Goal: Communication & Community: Ask a question

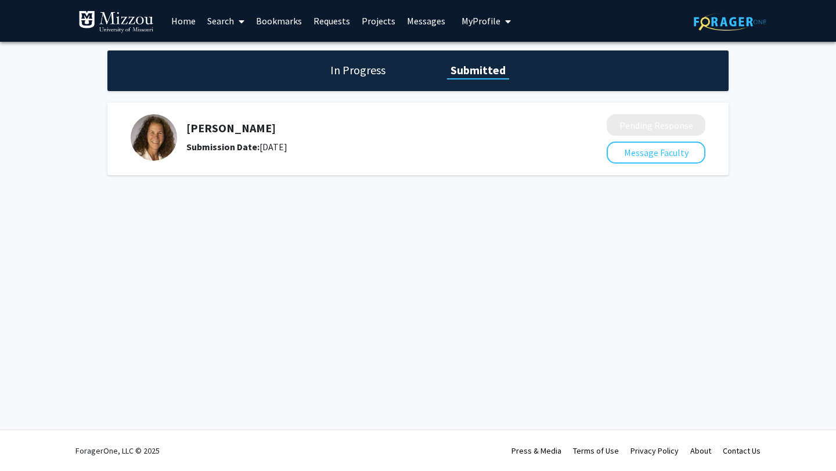
click at [516, 156] on div "[PERSON_NAME] Submission Date: [DATE]" at bounding box center [361, 137] width 460 height 46
click at [359, 78] on h1 "In Progress" at bounding box center [358, 70] width 62 height 16
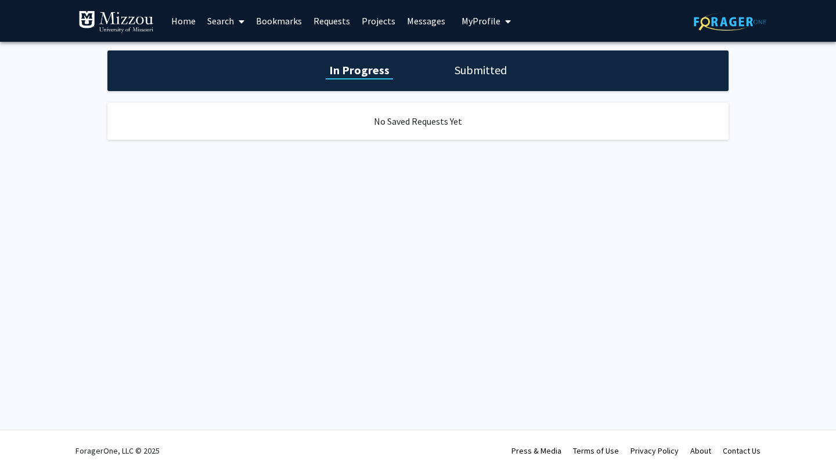
click at [260, 20] on link "Bookmarks" at bounding box center [278, 21] width 57 height 41
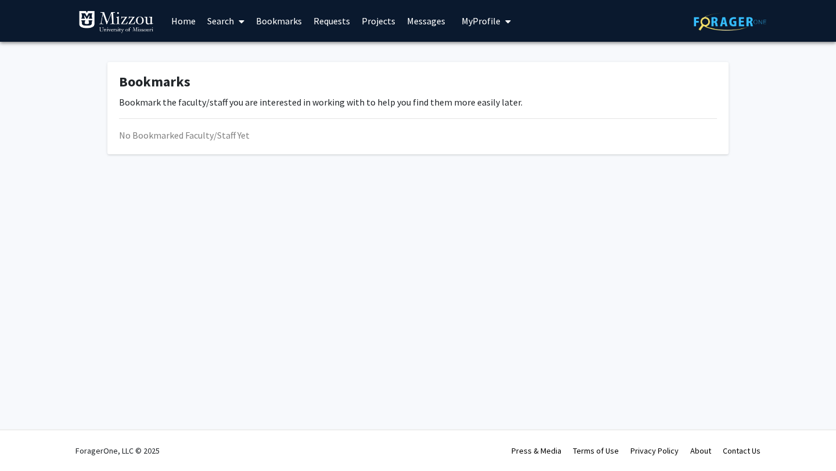
click at [183, 21] on link "Home" at bounding box center [183, 21] width 36 height 41
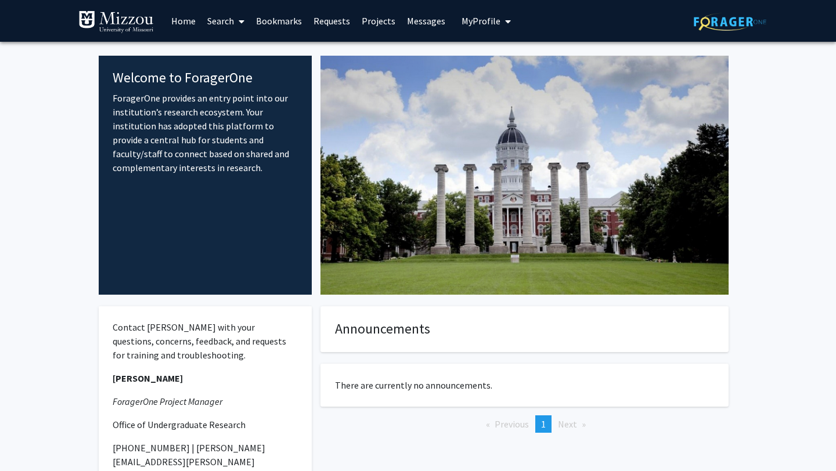
click at [345, 48] on div "Welcome to ForagerOne ForagerOne provides an entry point into our institution’s…" at bounding box center [418, 306] width 638 height 529
click at [382, 23] on link "Projects" at bounding box center [378, 21] width 45 height 41
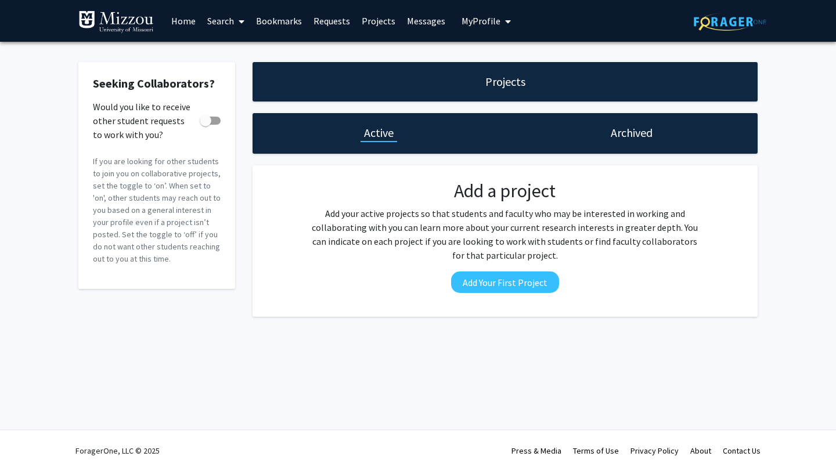
click at [426, 24] on link "Messages" at bounding box center [426, 21] width 50 height 41
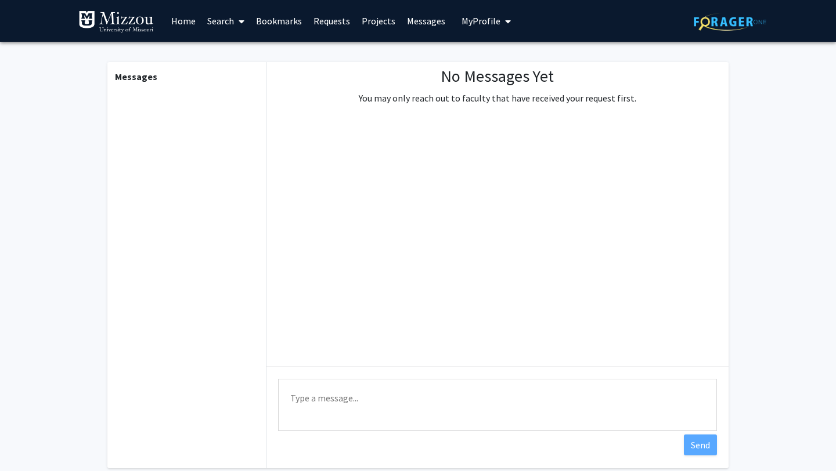
click at [187, 24] on link "Home" at bounding box center [183, 21] width 36 height 41
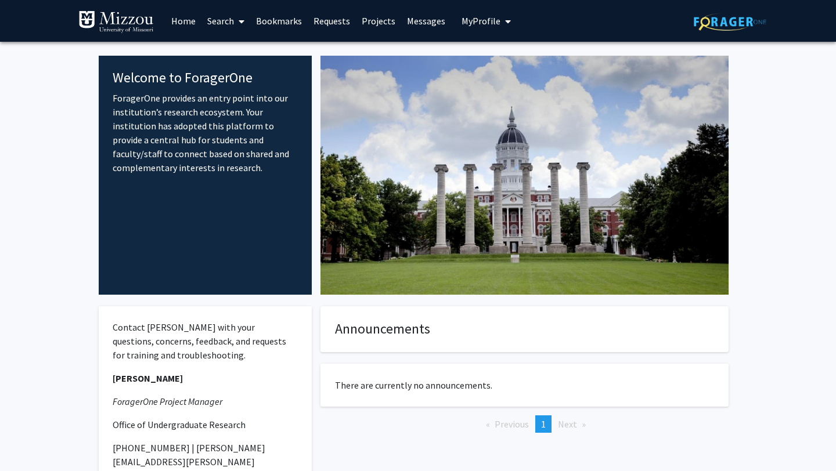
click at [486, 19] on span "My Profile" at bounding box center [480, 21] width 39 height 12
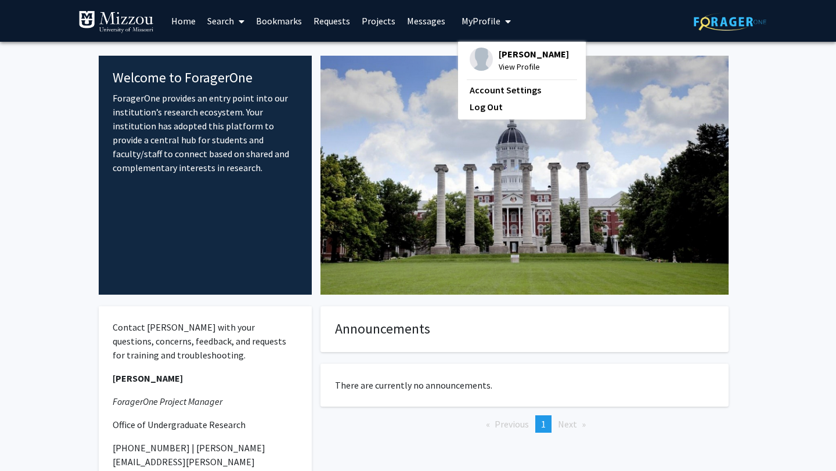
click at [486, 19] on span "My Profile" at bounding box center [480, 21] width 39 height 12
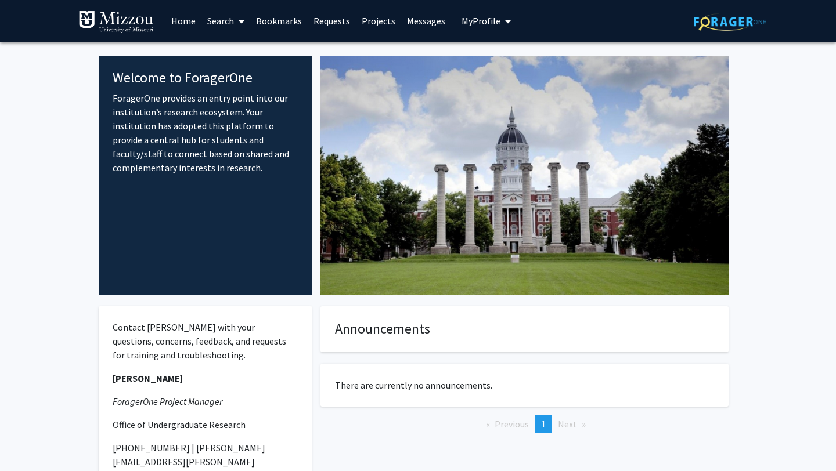
click at [291, 31] on link "Bookmarks" at bounding box center [278, 21] width 57 height 41
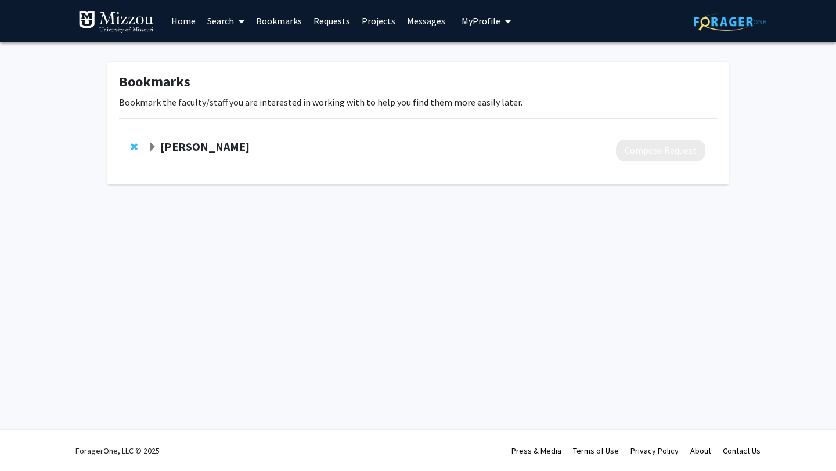
click at [232, 19] on link "Search" at bounding box center [225, 21] width 49 height 41
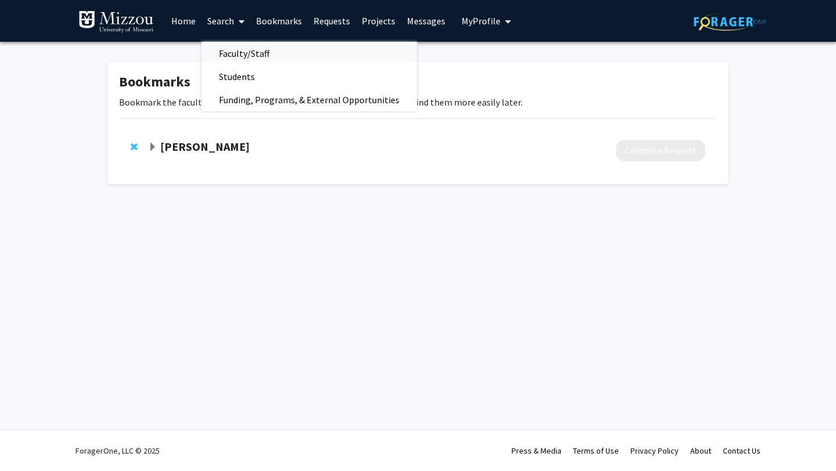
click at [257, 58] on span "Faculty/Staff" at bounding box center [243, 53] width 85 height 23
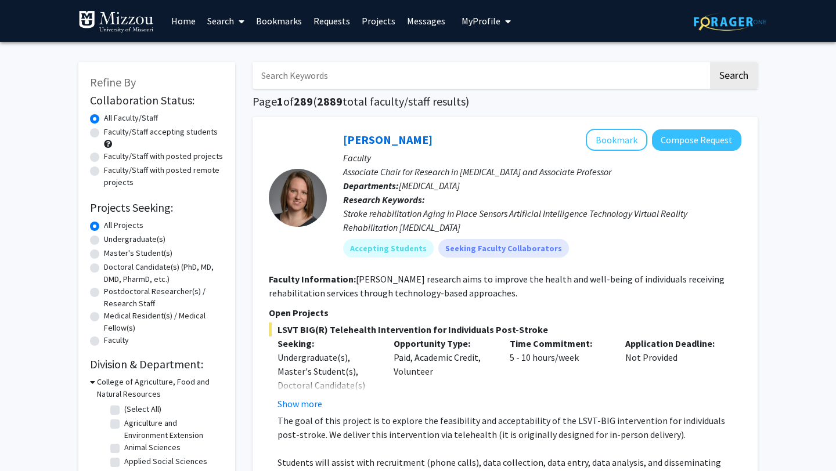
click at [341, 74] on input "Search Keywords" at bounding box center [480, 75] width 456 height 27
type input "exercise"
click at [738, 75] on button "Search" at bounding box center [734, 75] width 48 height 27
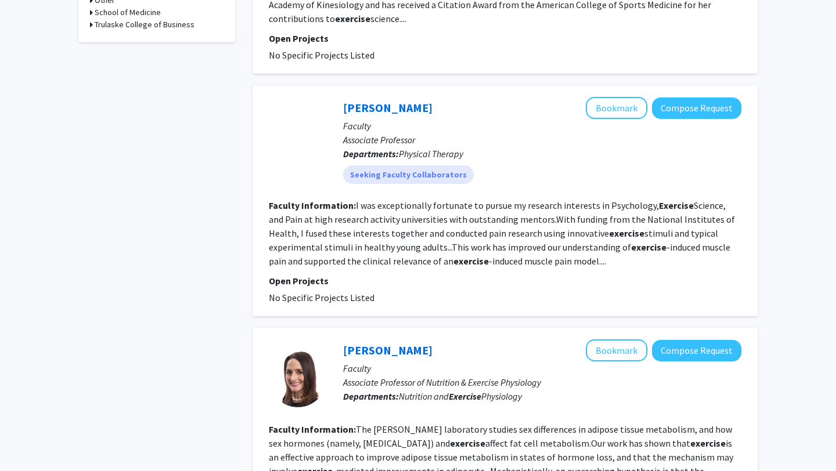
scroll to position [539, 0]
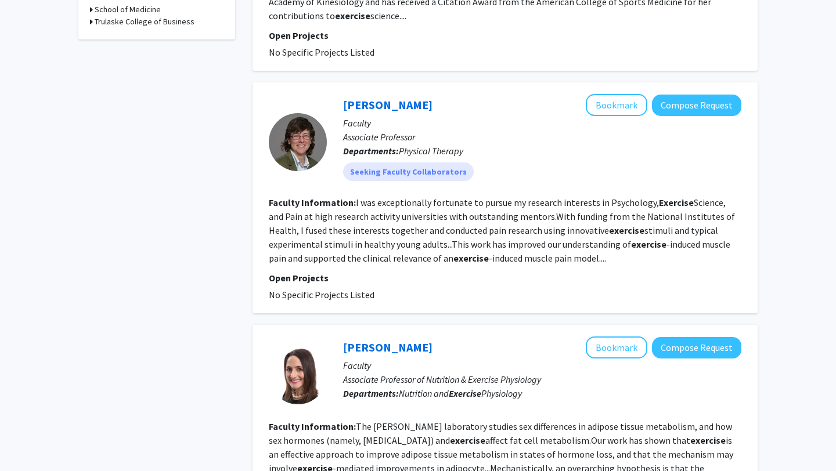
click at [440, 197] on fg-read-more "I was exceptionally fortunate to pursue my research interests in Psychology, Ex…" at bounding box center [502, 230] width 466 height 67
click at [447, 208] on section "Faculty Information: I was exceptionally fortunate to pursue my research intere…" at bounding box center [505, 231] width 472 height 70
click at [446, 236] on fg-read-more "I was exceptionally fortunate to pursue my research interests in Psychology, Ex…" at bounding box center [502, 230] width 466 height 67
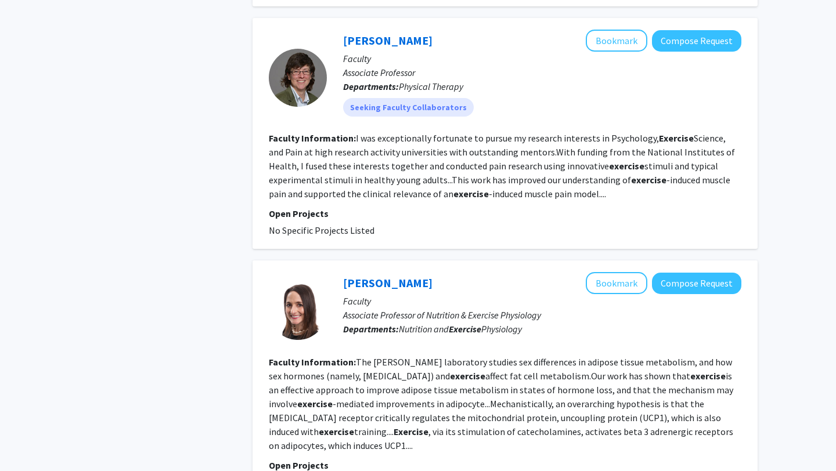
scroll to position [788, 0]
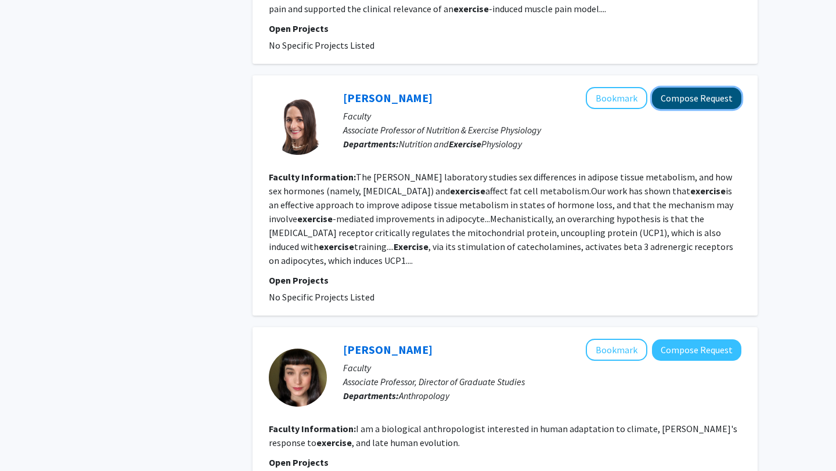
click at [715, 88] on button "Compose Request" at bounding box center [696, 98] width 89 height 21
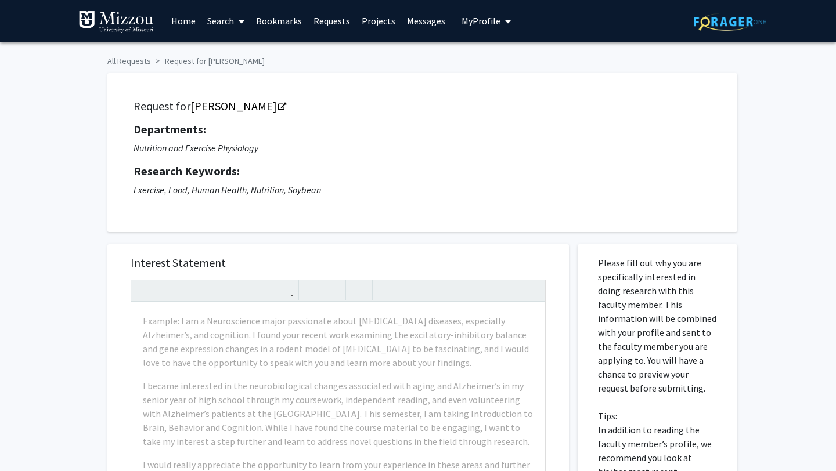
scroll to position [140, 0]
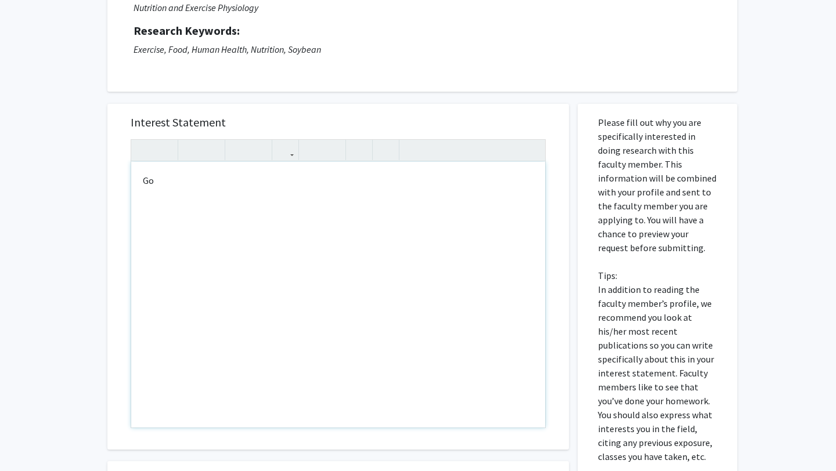
type textarea "G"
type textarea "<p>Hello,</p><p>I read about the research work you have done and I am very inte…"
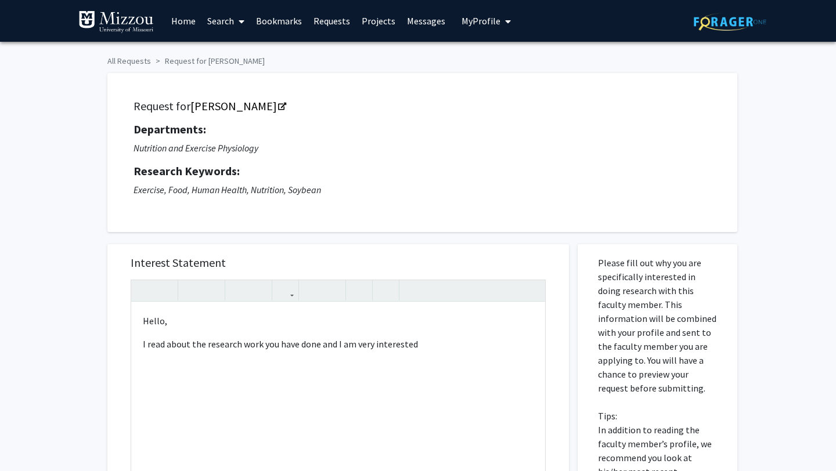
click at [427, 20] on link "Messages" at bounding box center [426, 21] width 50 height 41
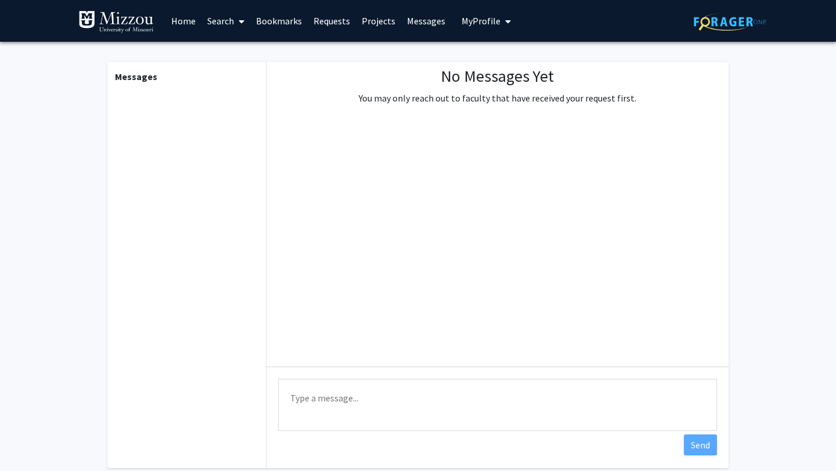
click at [335, 12] on link "Requests" at bounding box center [332, 21] width 48 height 41
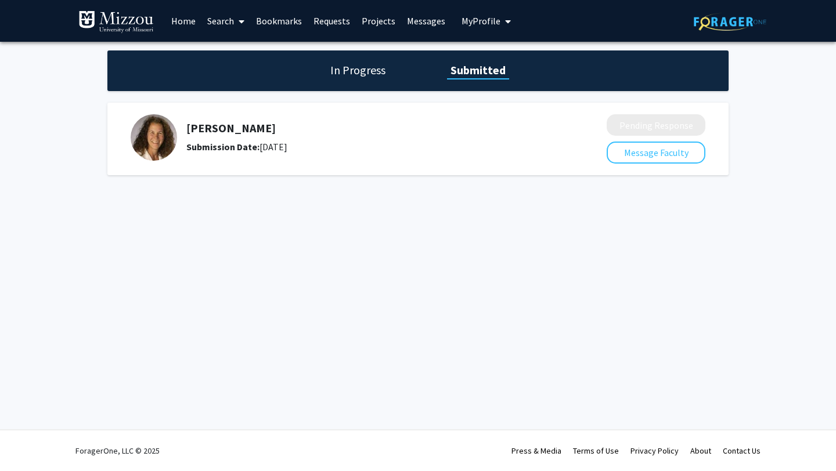
click at [557, 131] on div "[PERSON_NAME] Submission Date: [DATE]" at bounding box center [361, 137] width 460 height 46
click at [158, 142] on img at bounding box center [154, 137] width 46 height 46
click at [266, 173] on div "Jill Kanaley Submission Date: September 16, 2025 Pending Response Message Facul…" at bounding box center [417, 139] width 621 height 73
click at [653, 147] on button "Message Faculty" at bounding box center [655, 153] width 99 height 22
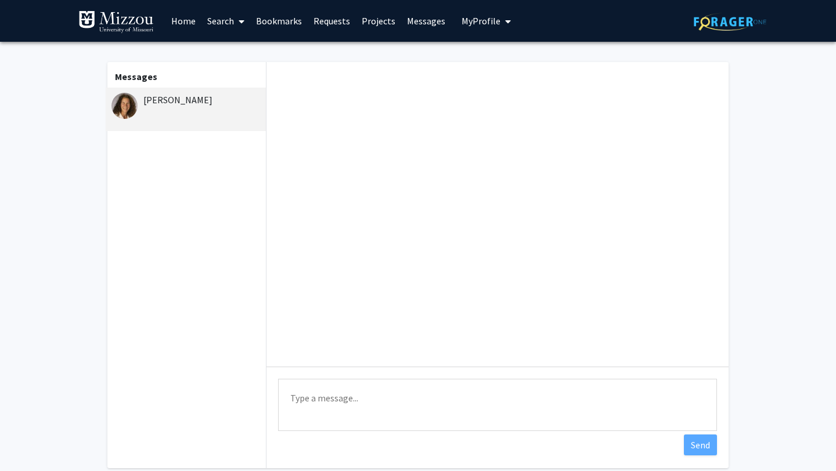
click at [257, 128] on div "[PERSON_NAME]" at bounding box center [186, 110] width 160 height 44
click at [173, 99] on div "[PERSON_NAME]" at bounding box center [186, 100] width 151 height 14
click at [227, 78] on h1 "Messages" at bounding box center [186, 72] width 160 height 21
click at [219, 100] on div "[PERSON_NAME]" at bounding box center [186, 100] width 151 height 14
click at [174, 20] on link "Home" at bounding box center [183, 21] width 36 height 41
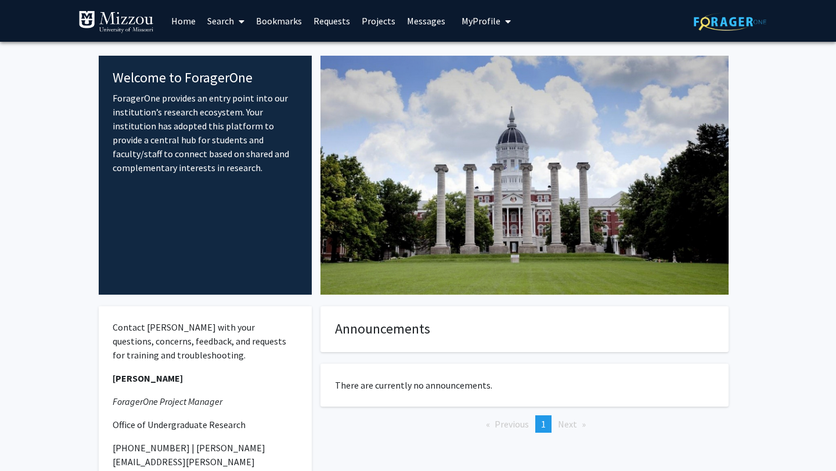
click at [338, 23] on link "Requests" at bounding box center [332, 21] width 48 height 41
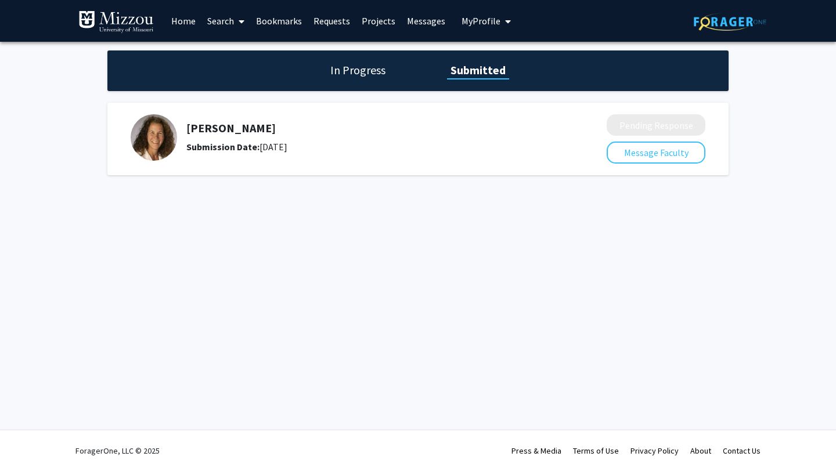
click at [355, 115] on div "[PERSON_NAME] Submission Date: [DATE]" at bounding box center [361, 137] width 460 height 46
click at [356, 129] on h5 "[PERSON_NAME]" at bounding box center [365, 128] width 359 height 14
click at [232, 126] on h5 "[PERSON_NAME]" at bounding box center [365, 128] width 359 height 14
click at [637, 151] on button "Message Faculty" at bounding box center [655, 153] width 99 height 22
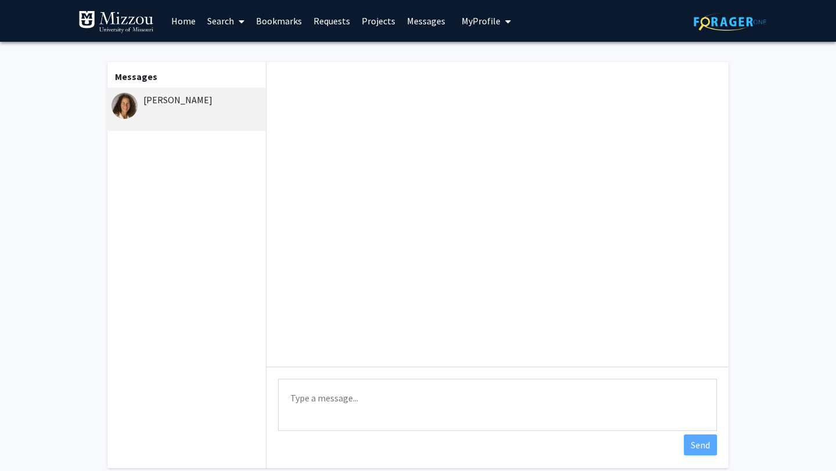
click at [207, 106] on div "[PERSON_NAME]" at bounding box center [186, 100] width 151 height 14
